Goal: Information Seeking & Learning: Understand process/instructions

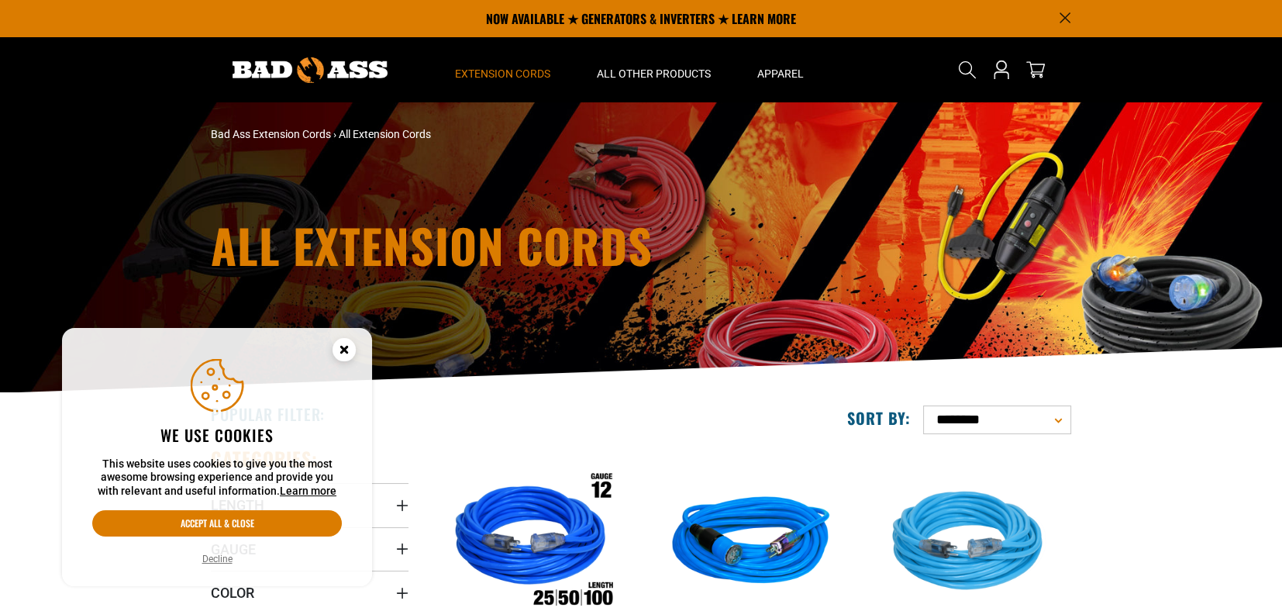
click at [334, 343] on circle "Cookie Consent" at bounding box center [343, 349] width 23 height 23
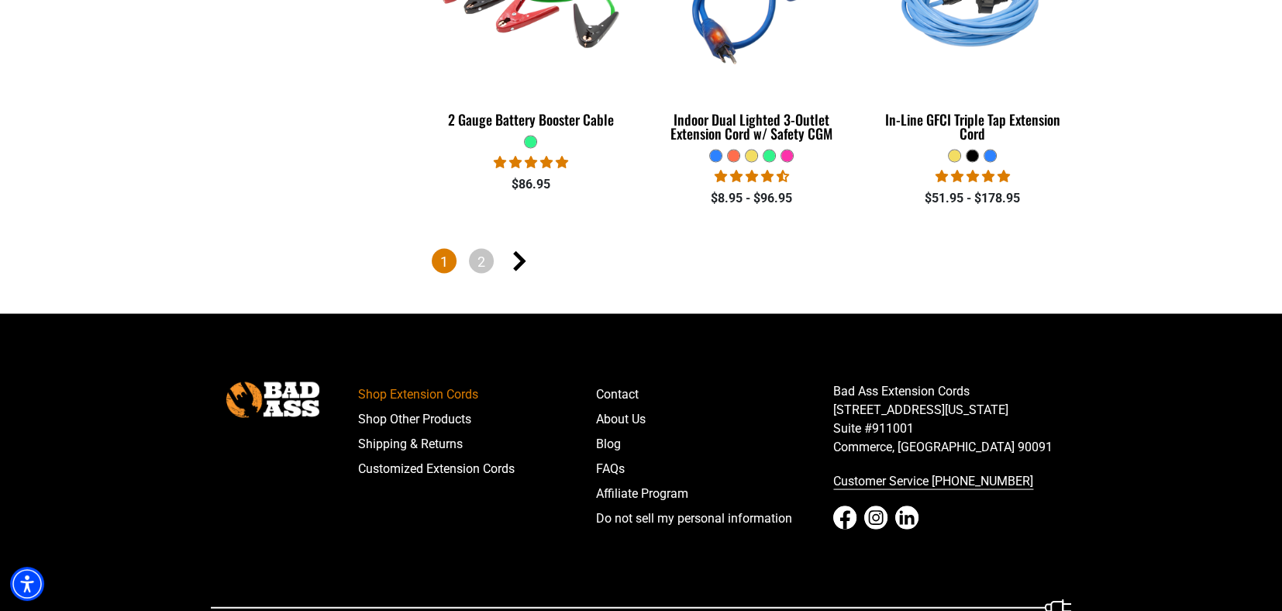
scroll to position [3601, 0]
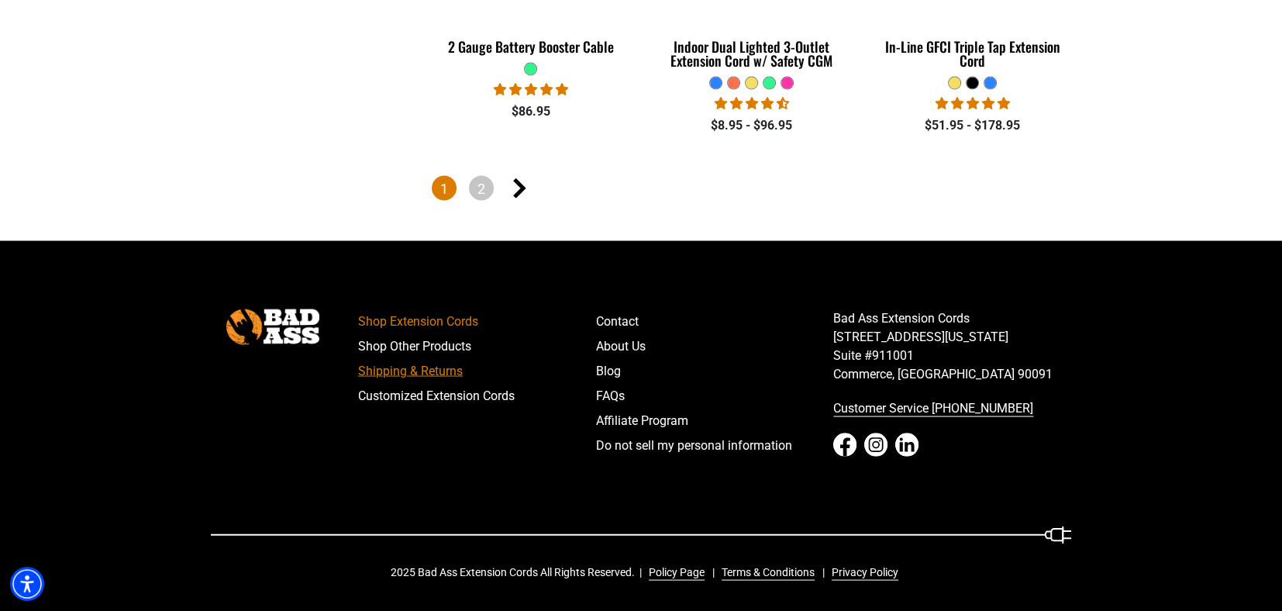
click at [432, 377] on link "Shipping & Returns" at bounding box center [477, 371] width 238 height 25
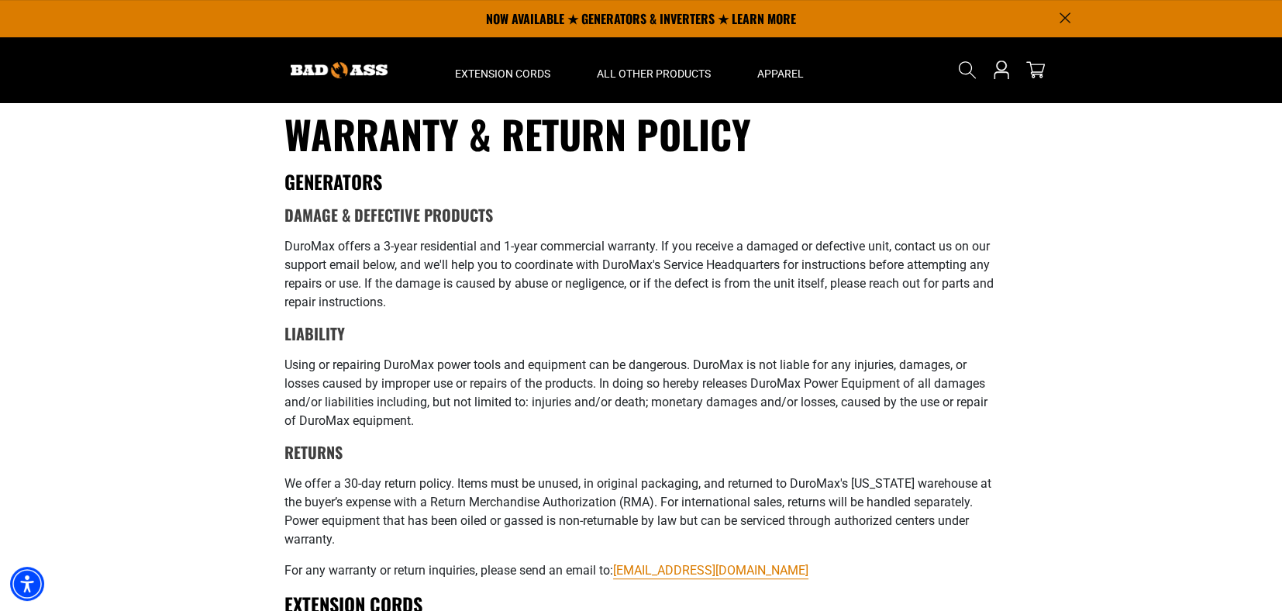
scroll to position [775, 0]
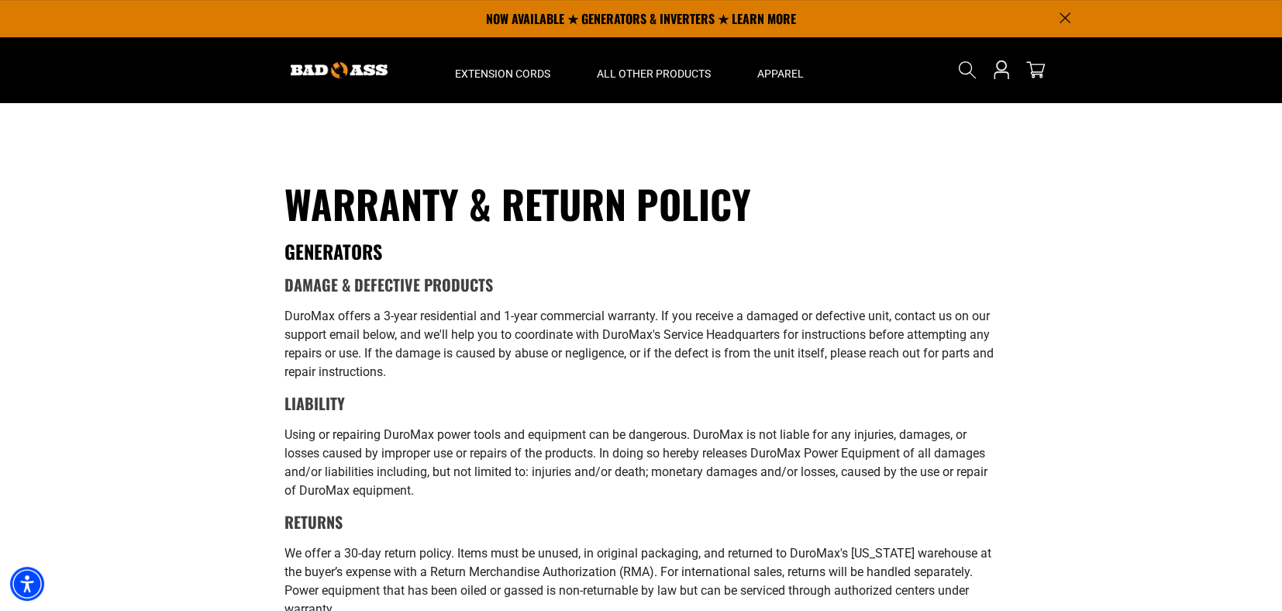
click at [1066, 14] on icon "Announcement" at bounding box center [1064, 17] width 11 height 11
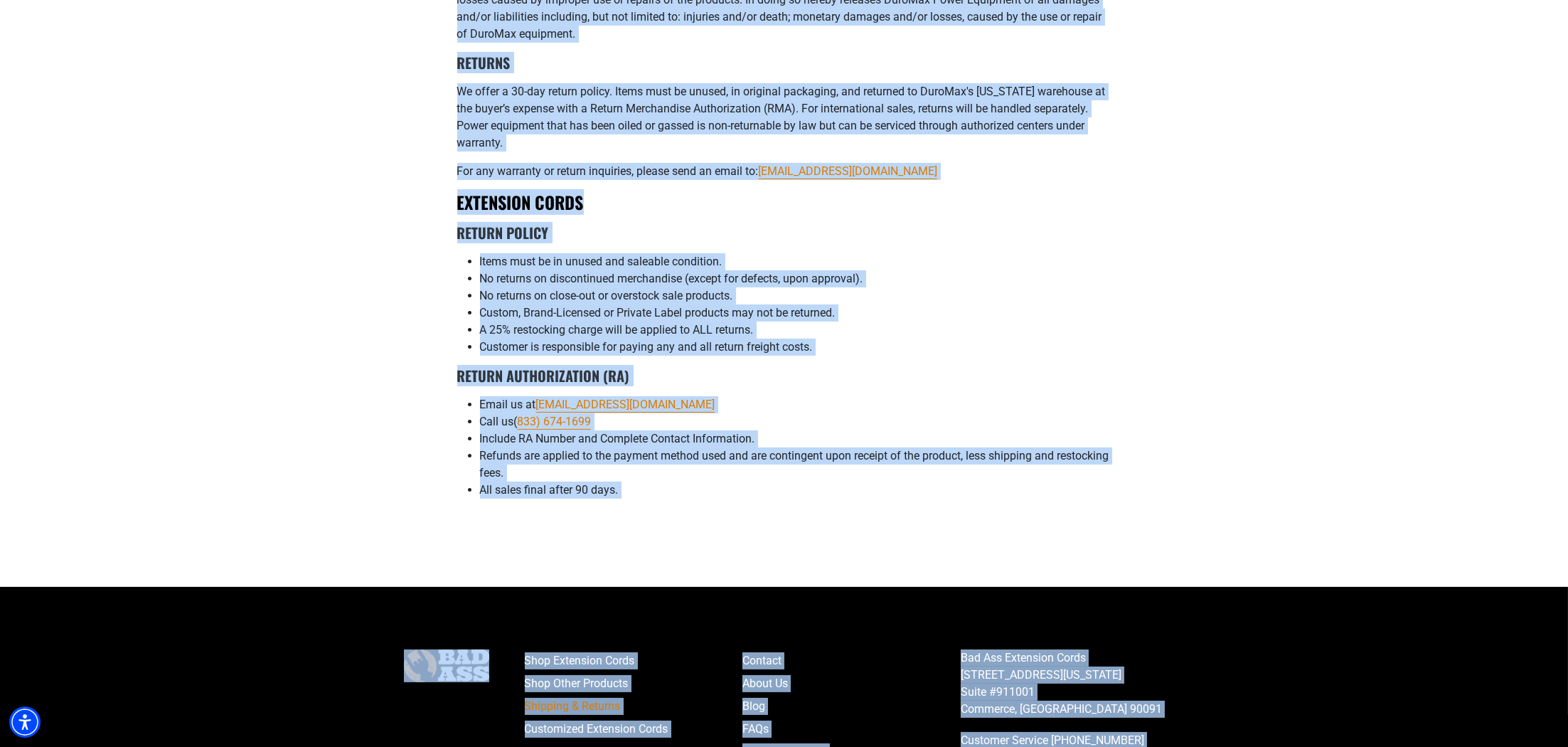
scroll to position [1256, 0]
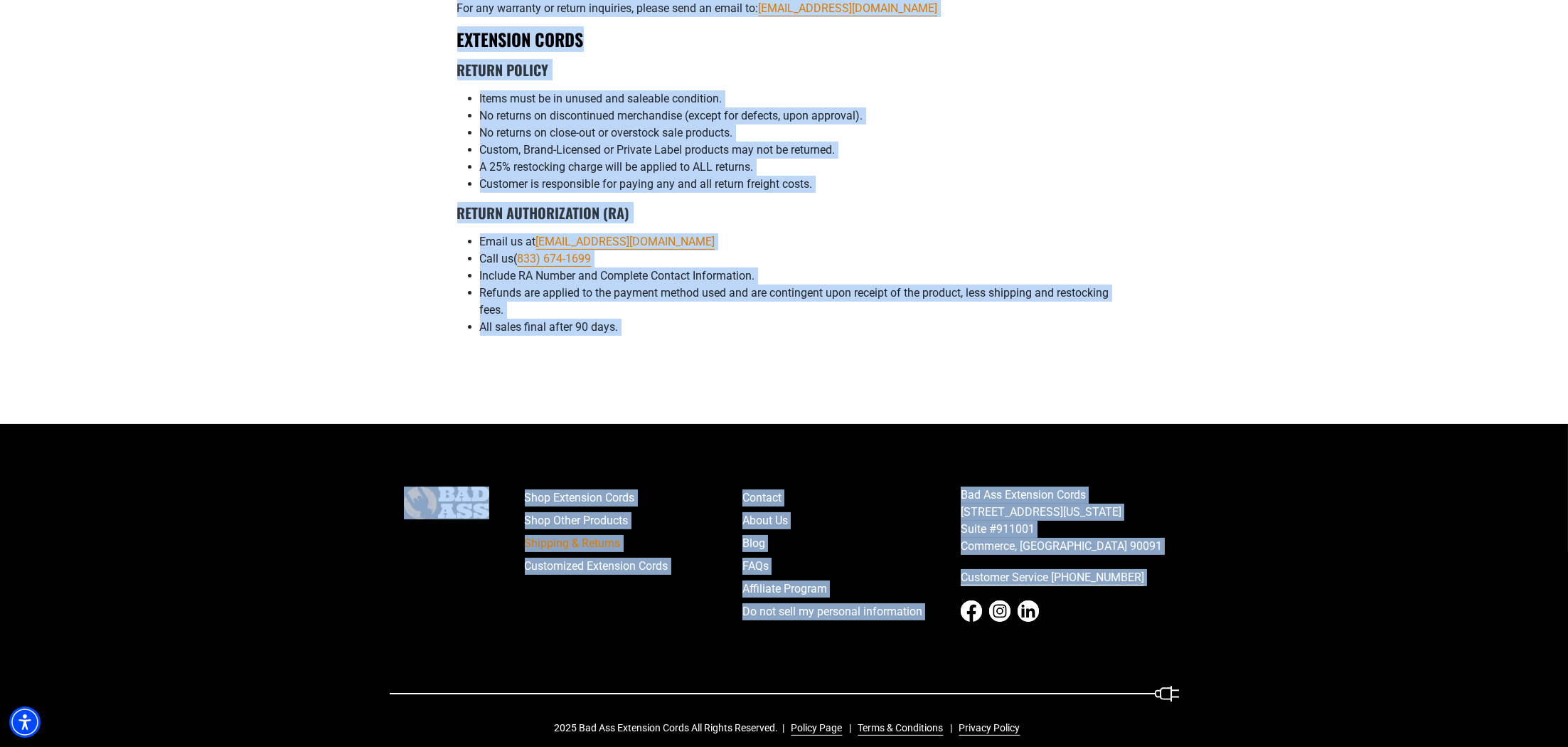
drag, startPoint x: 460, startPoint y: 164, endPoint x: 895, endPoint y: 753, distance: 732.2
copy body "Warranty & Return Policy GENERATORS Damage & Defective Products DuroMax offers …"
